Goal: Information Seeking & Learning: Check status

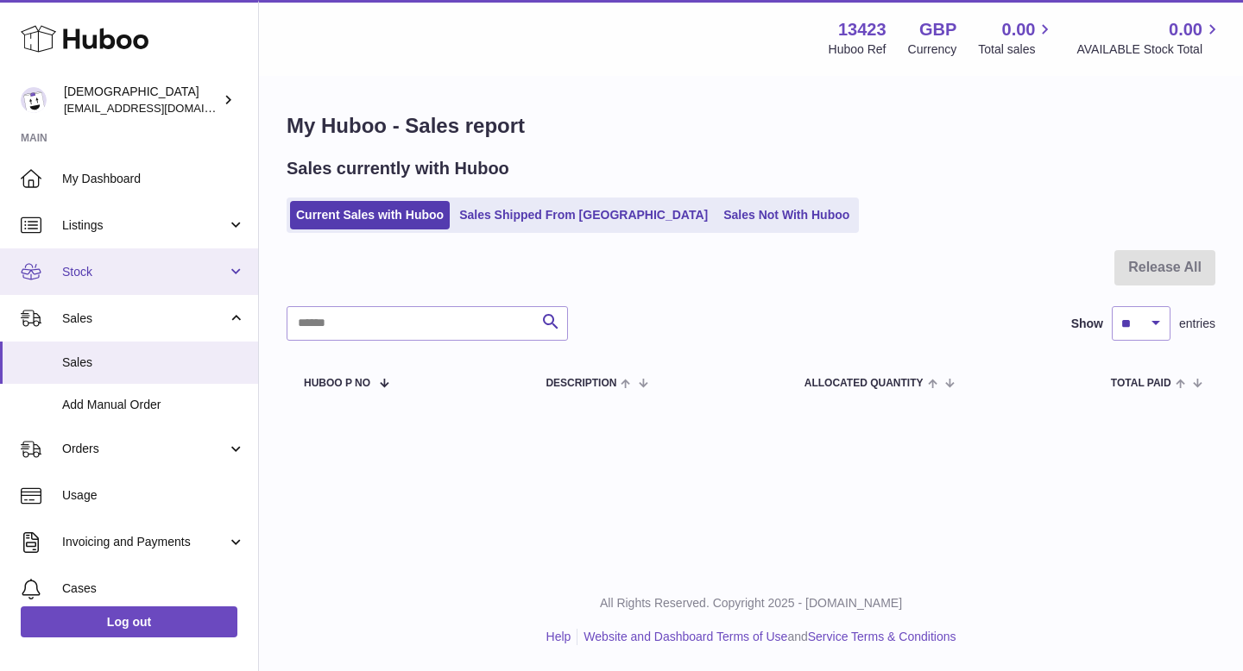
click at [139, 276] on span "Stock" at bounding box center [144, 272] width 165 height 16
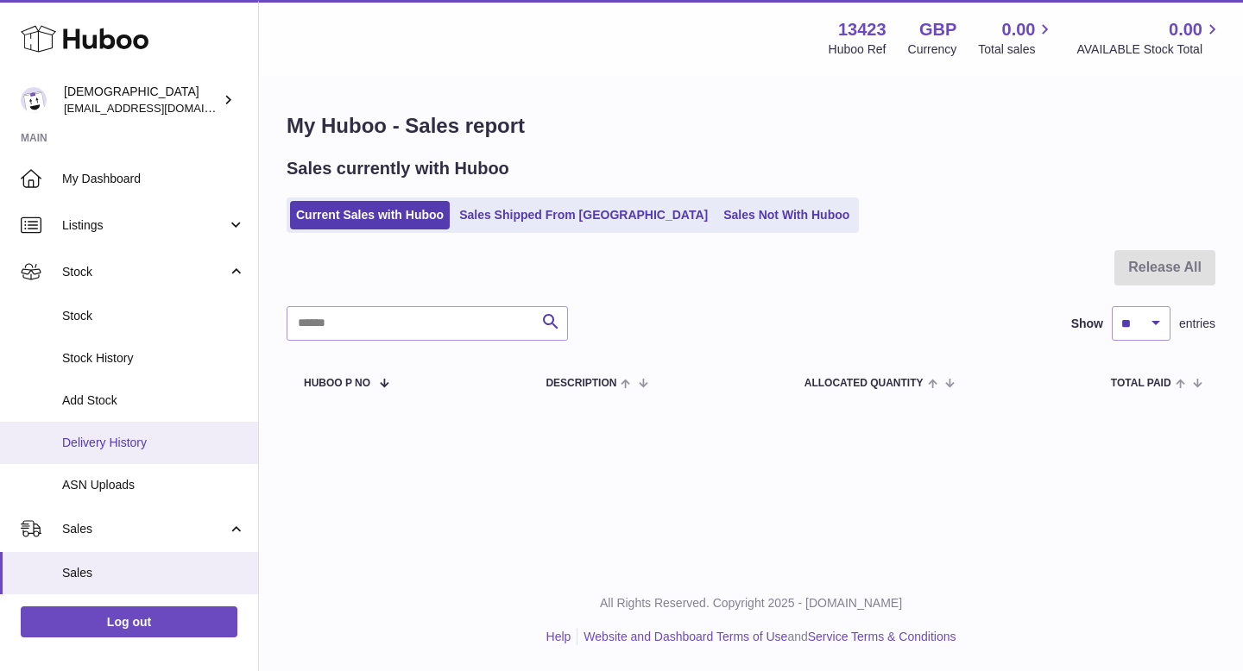
click at [124, 454] on link "Delivery History" at bounding box center [129, 443] width 258 height 42
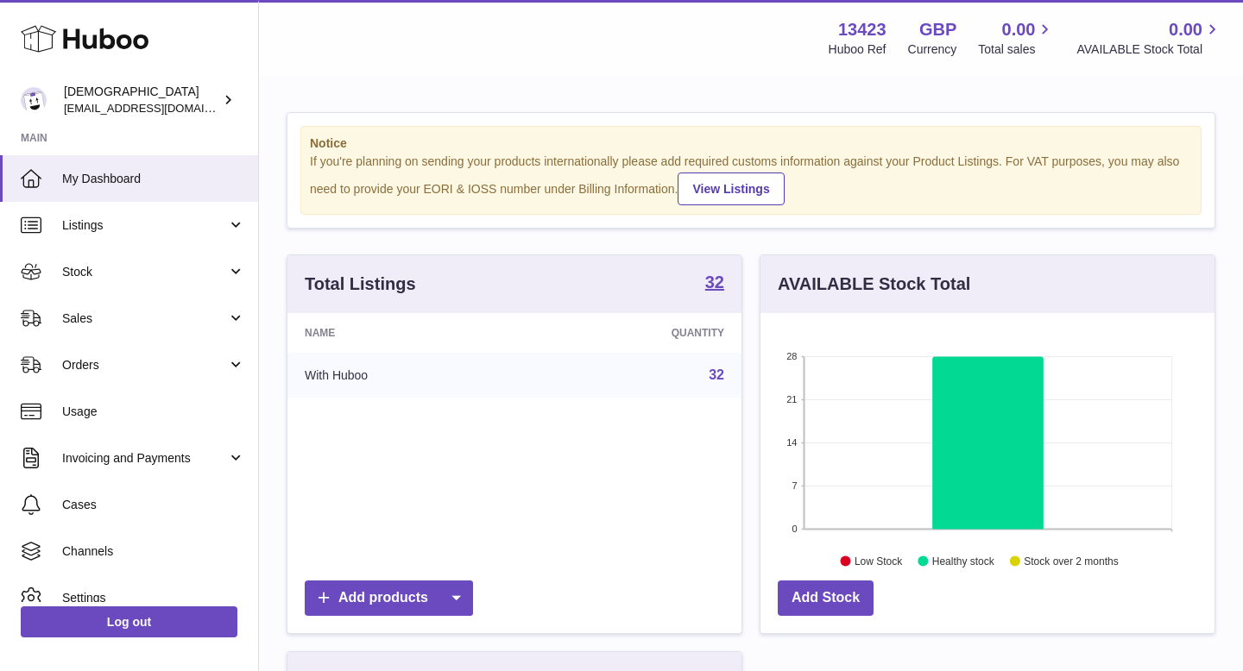
scroll to position [269, 454]
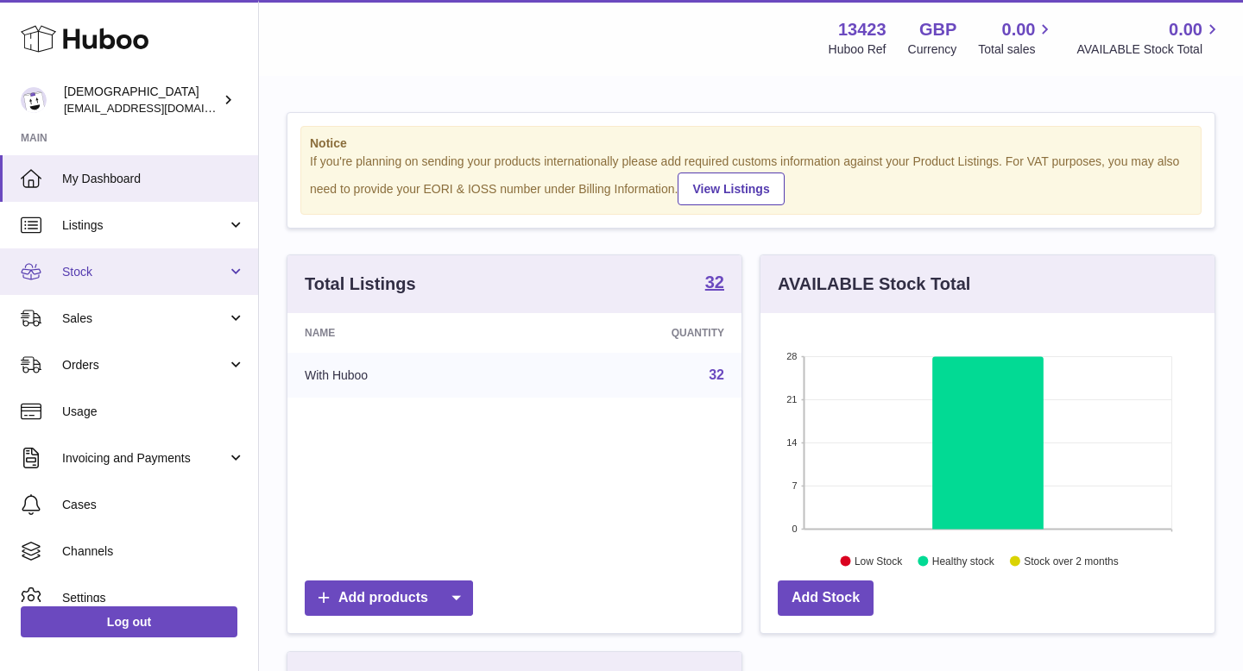
click at [117, 291] on link "Stock" at bounding box center [129, 272] width 258 height 47
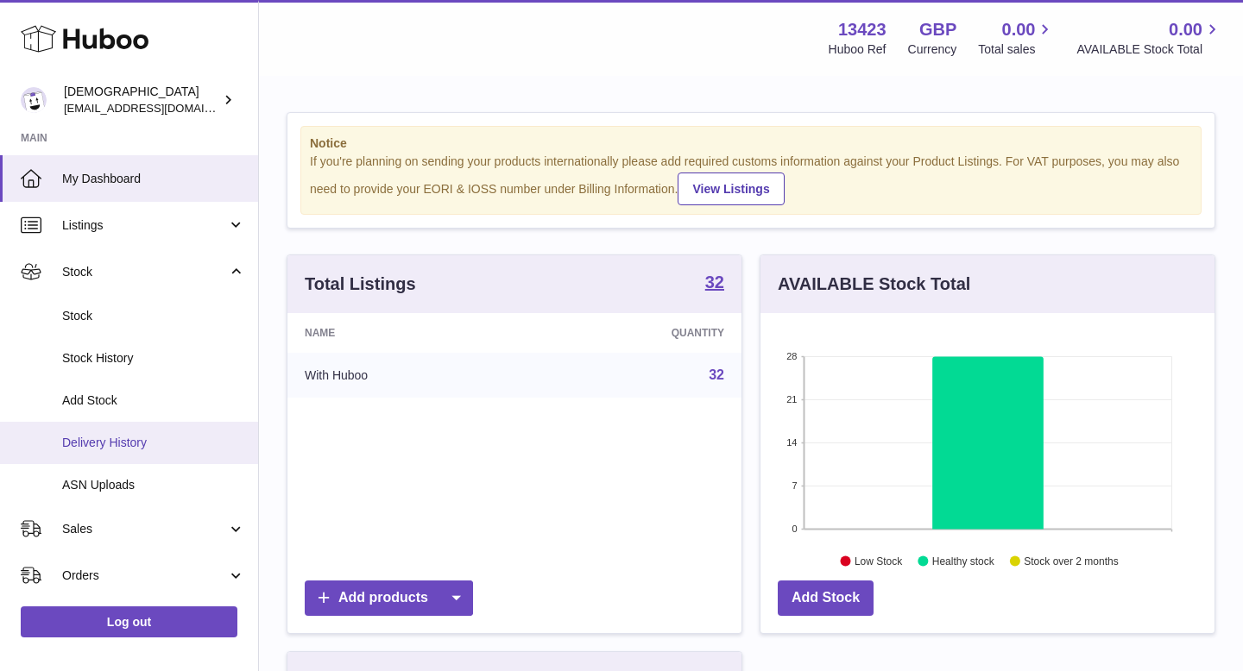
click at [114, 433] on link "Delivery History" at bounding box center [129, 443] width 258 height 42
